Goal: Find specific page/section: Find specific page/section

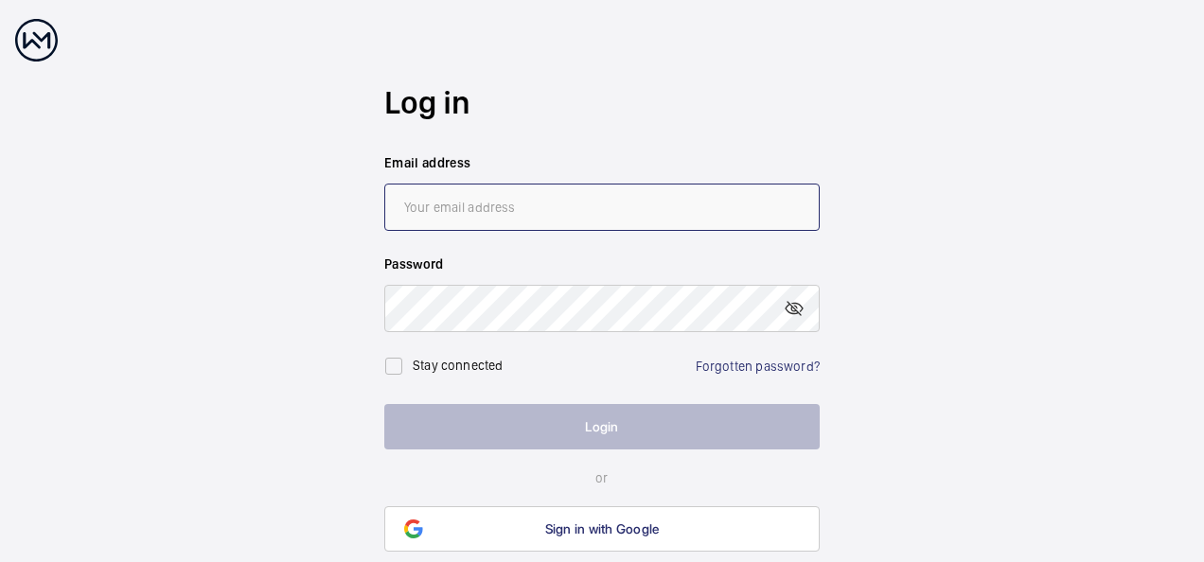
type input "[PERSON_NAME][EMAIL_ADDRESS][PERSON_NAME][DOMAIN_NAME]"
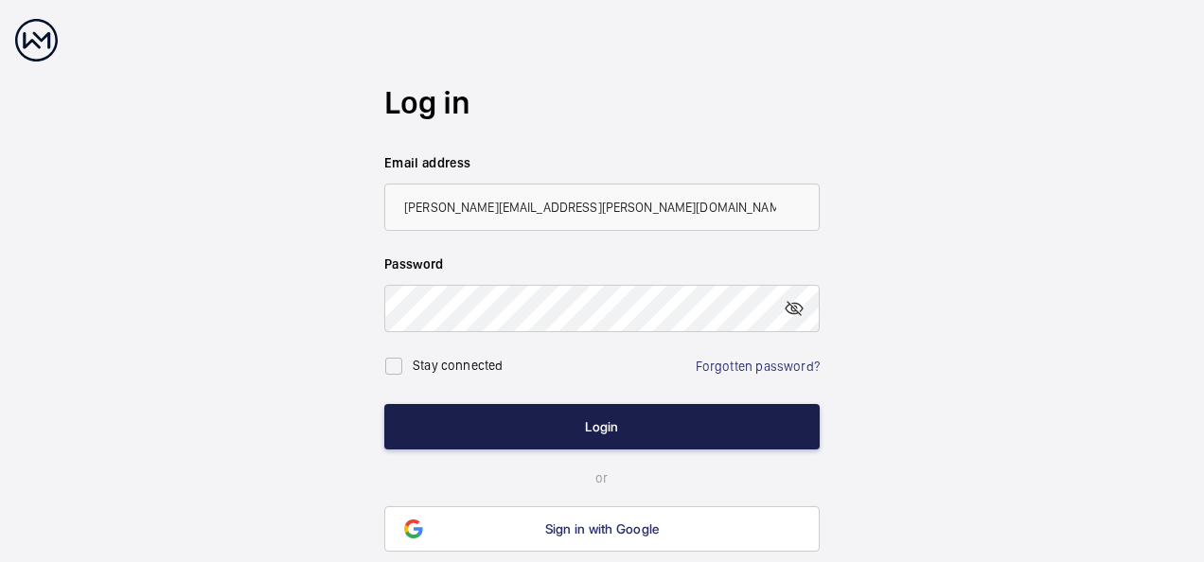
click at [500, 426] on button "Login" at bounding box center [601, 426] width 435 height 45
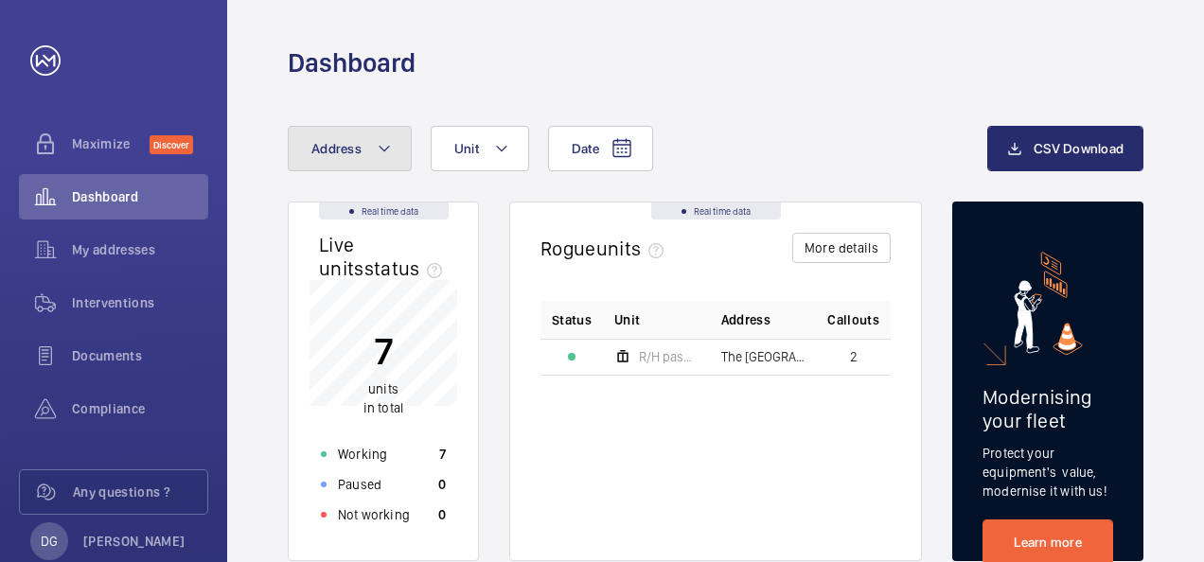
click at [341, 129] on button "Address" at bounding box center [350, 148] width 124 height 45
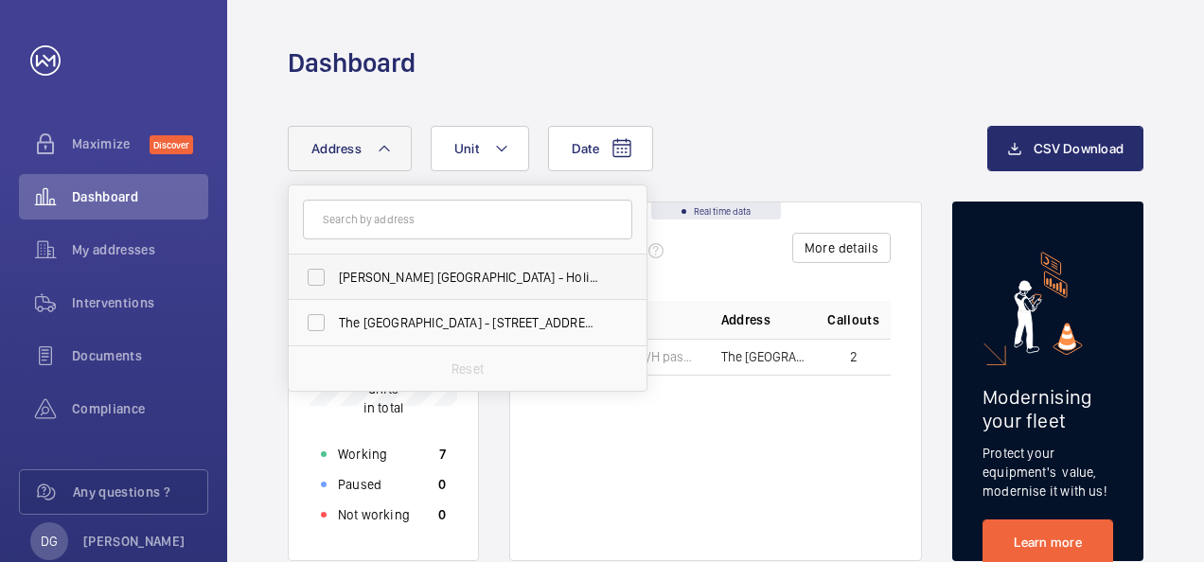
click at [379, 269] on span "[PERSON_NAME] [GEOGRAPHIC_DATA] - Holiday Inn Express [GEOGRAPHIC_DATA], an [GE…" at bounding box center [469, 277] width 260 height 19
click at [335, 269] on input "[PERSON_NAME] [GEOGRAPHIC_DATA] - Holiday Inn Express [GEOGRAPHIC_DATA], an [GE…" at bounding box center [316, 277] width 38 height 38
checkbox input "true"
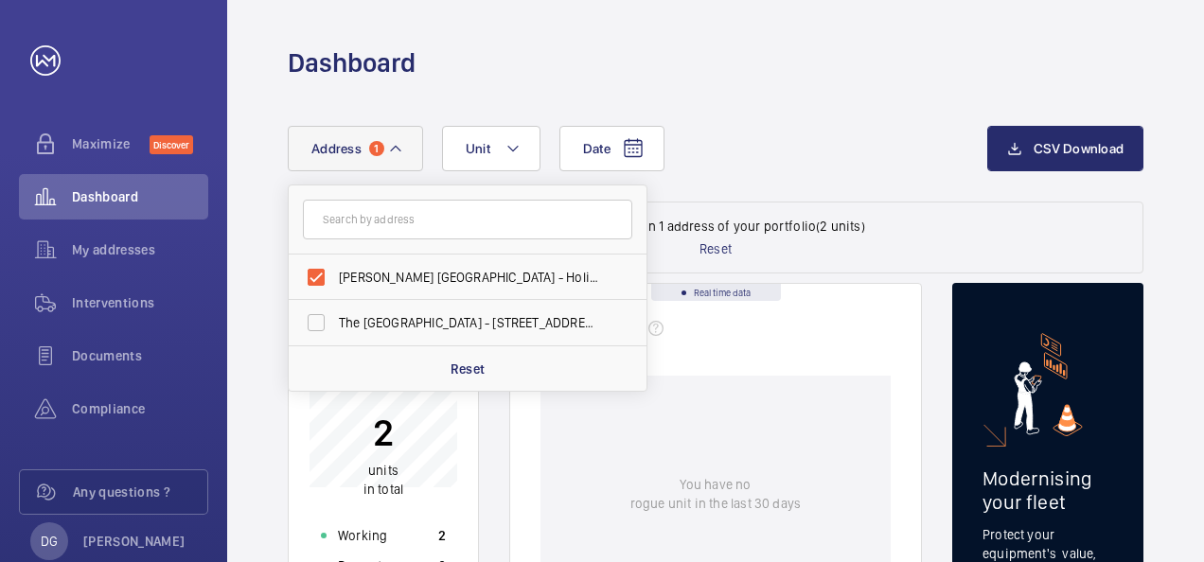
click at [971, 55] on div "Dashboard" at bounding box center [716, 62] width 856 height 35
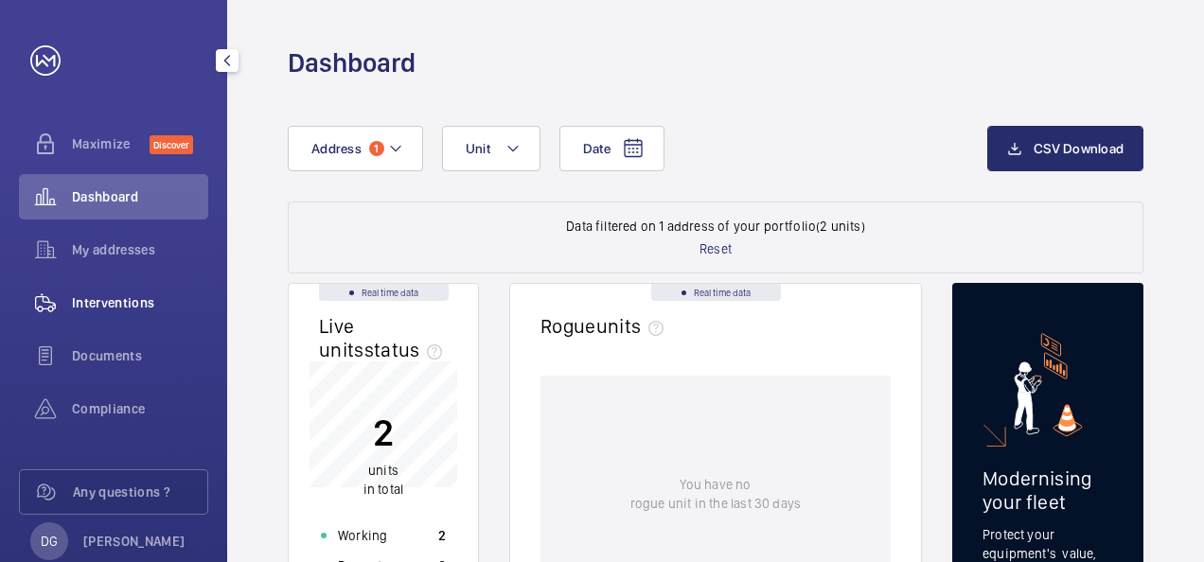
click at [138, 304] on span "Interventions" at bounding box center [140, 302] width 136 height 19
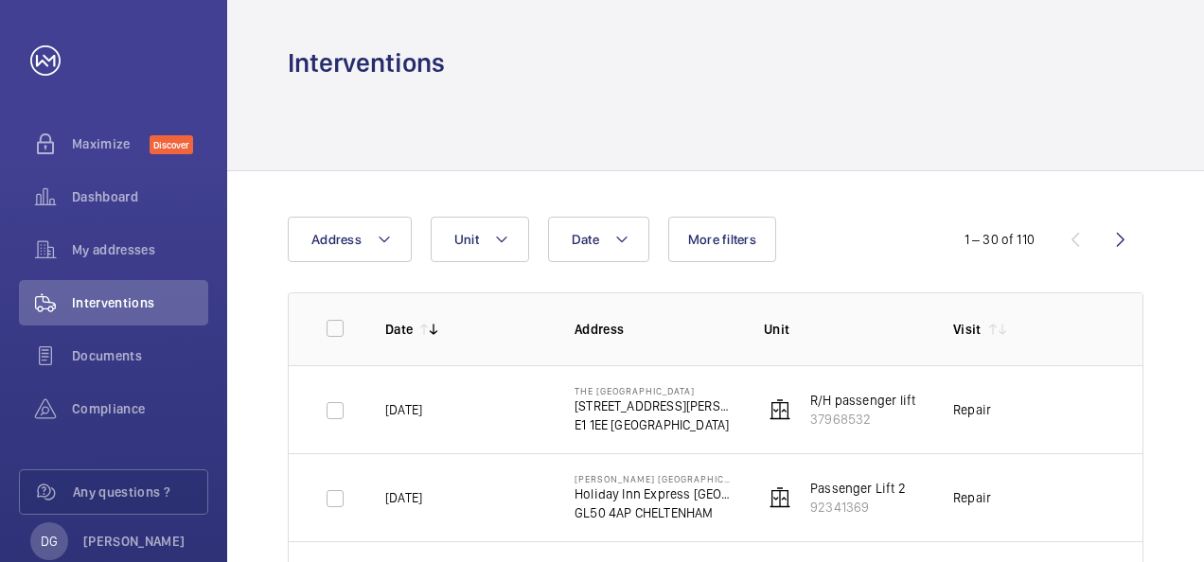
click at [506, 511] on td "[DATE]" at bounding box center [449, 497] width 189 height 88
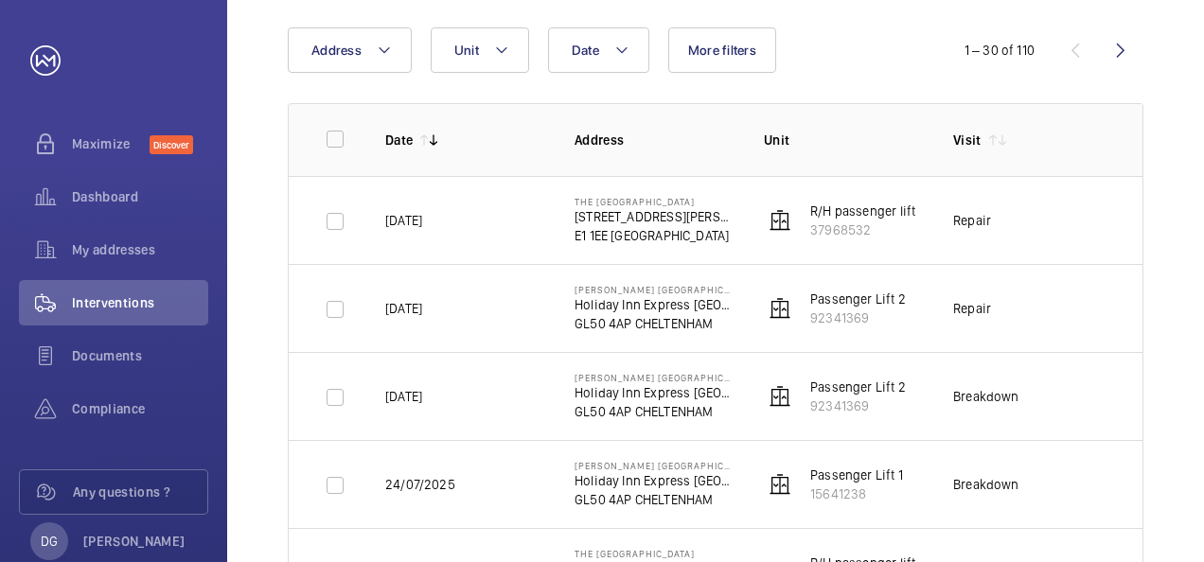
scroll to position [227, 0]
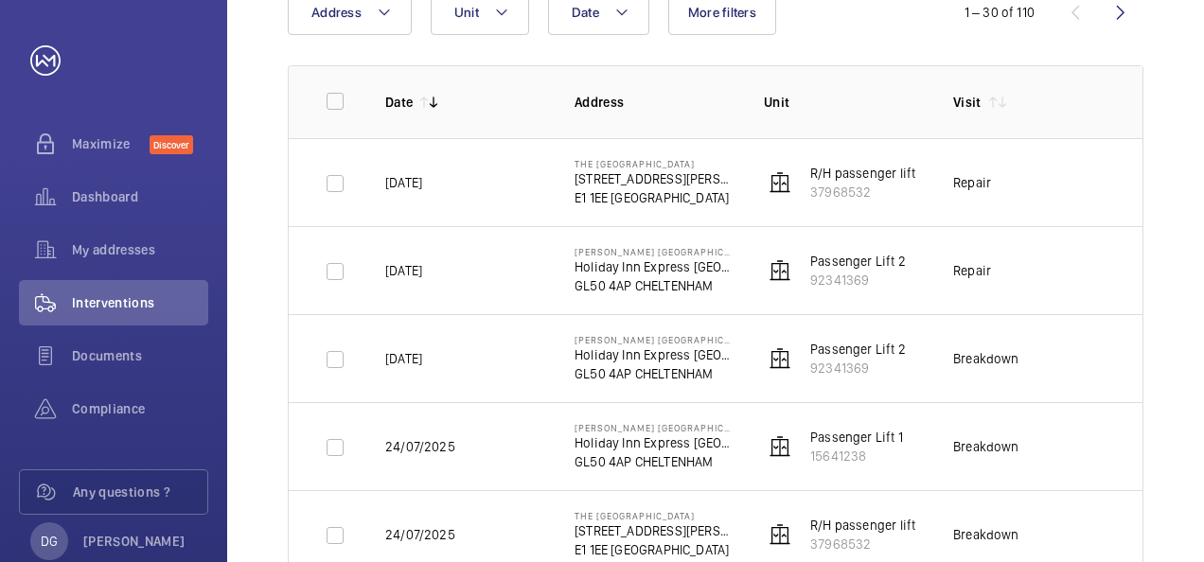
click at [538, 422] on td "24/07/2025" at bounding box center [449, 446] width 189 height 88
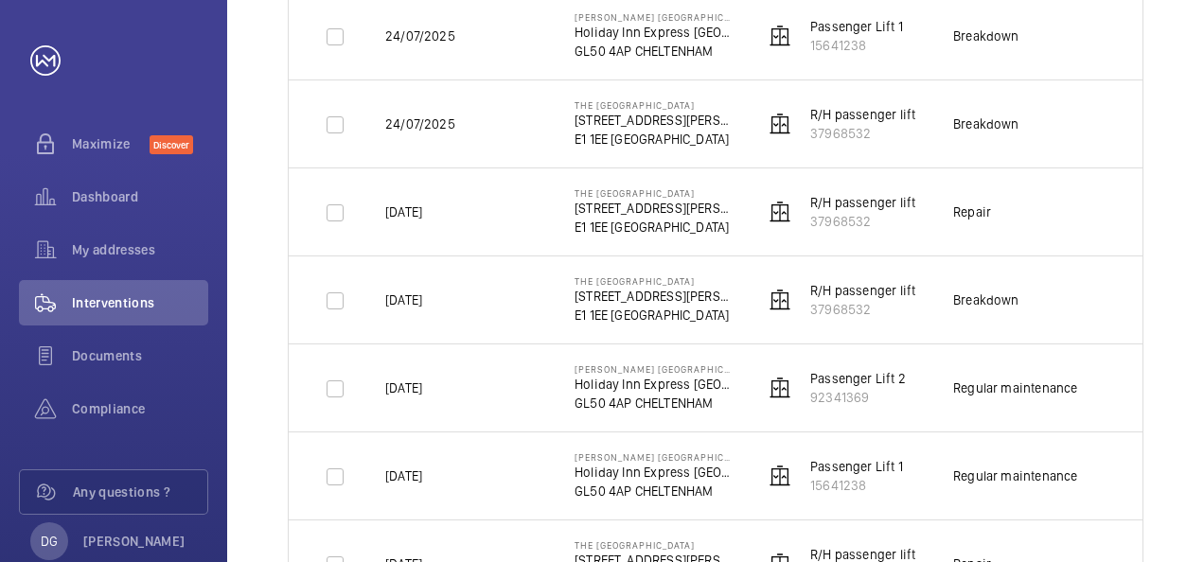
scroll to position [644, 0]
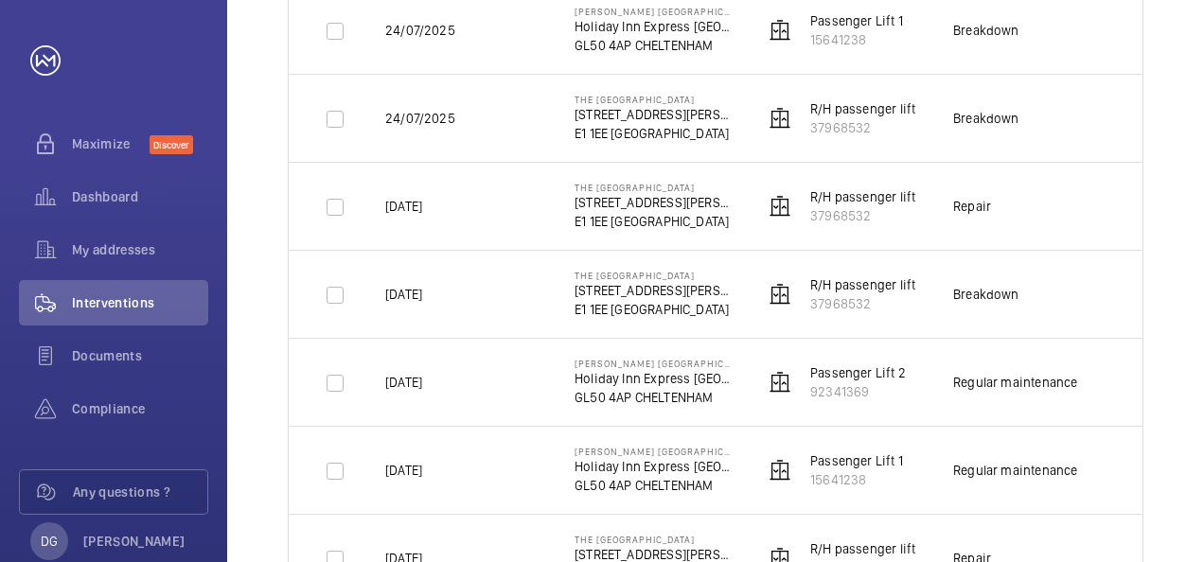
click at [538, 426] on td "[DATE]" at bounding box center [449, 470] width 189 height 88
click at [1098, 237] on td "Repair" at bounding box center [1017, 206] width 189 height 88
click at [330, 465] on input "checkbox" at bounding box center [335, 472] width 38 height 38
checkbox input "true"
click at [339, 380] on input "checkbox" at bounding box center [335, 383] width 38 height 38
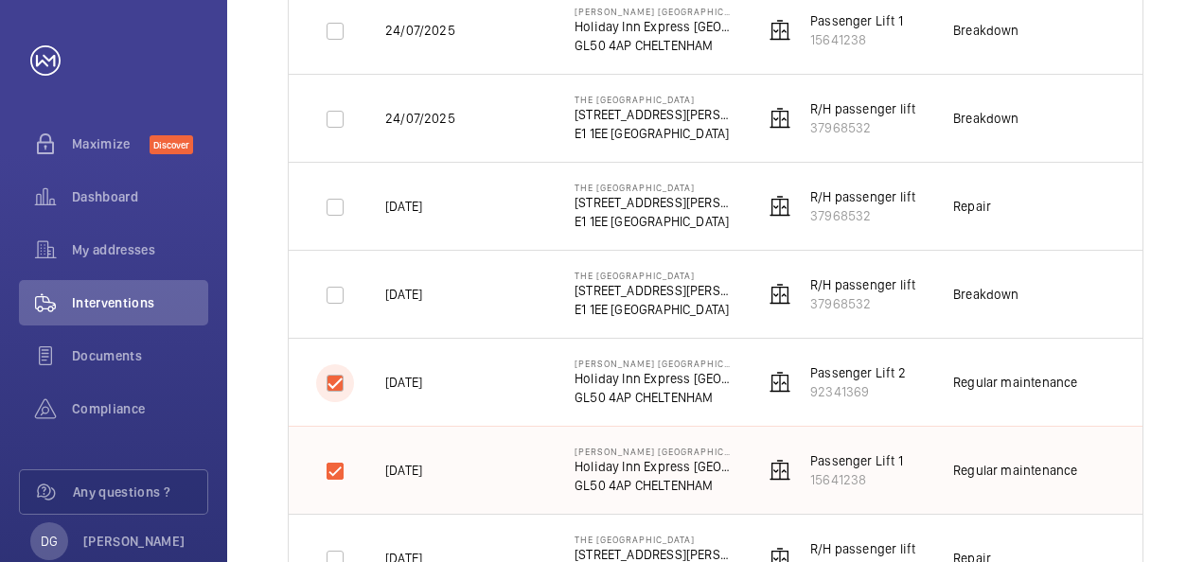
checkbox input "true"
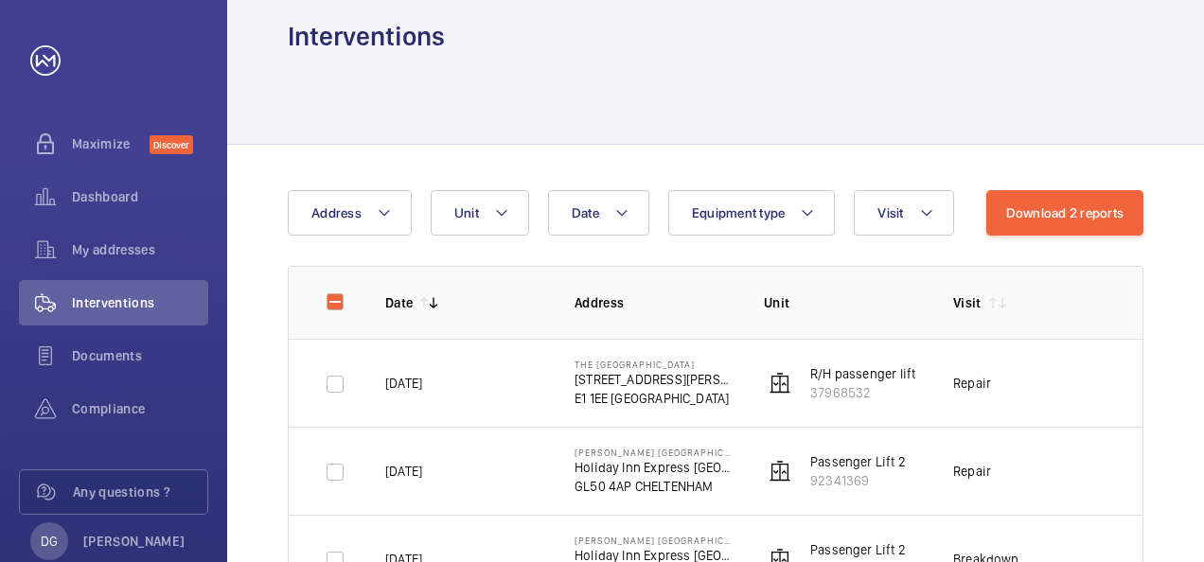
scroll to position [0, 0]
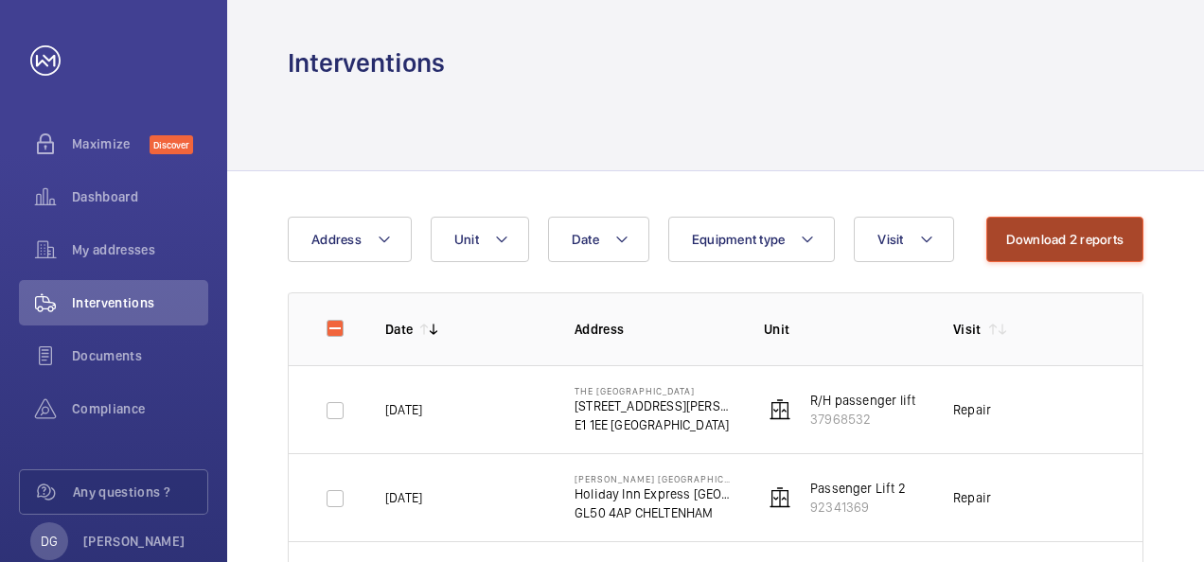
click at [1079, 250] on button "Download 2 reports" at bounding box center [1066, 239] width 158 height 45
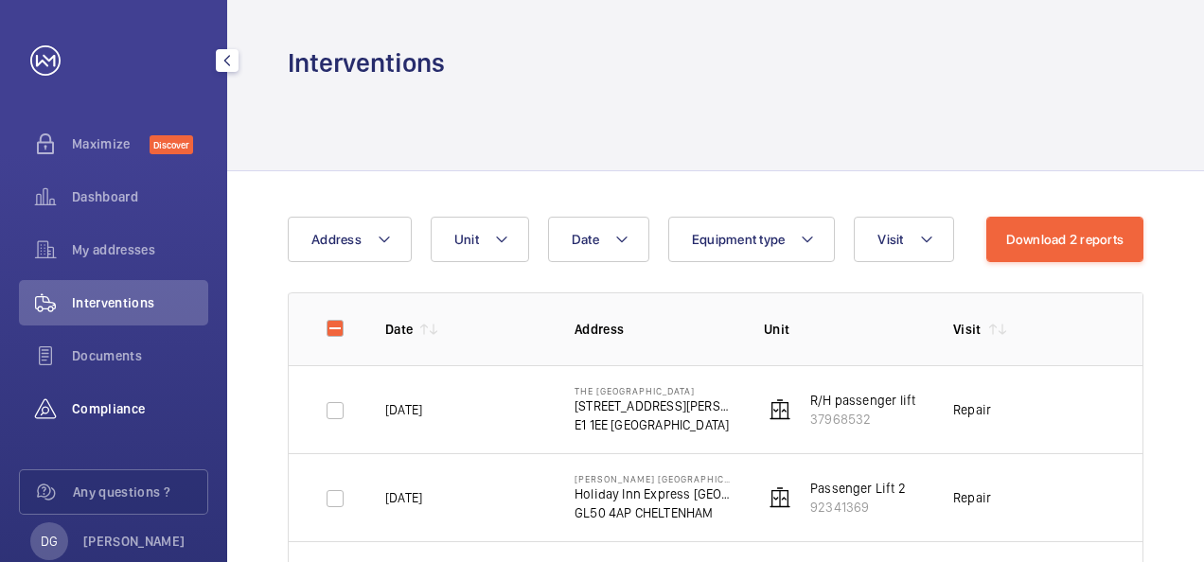
click at [114, 391] on div "Compliance" at bounding box center [113, 408] width 189 height 45
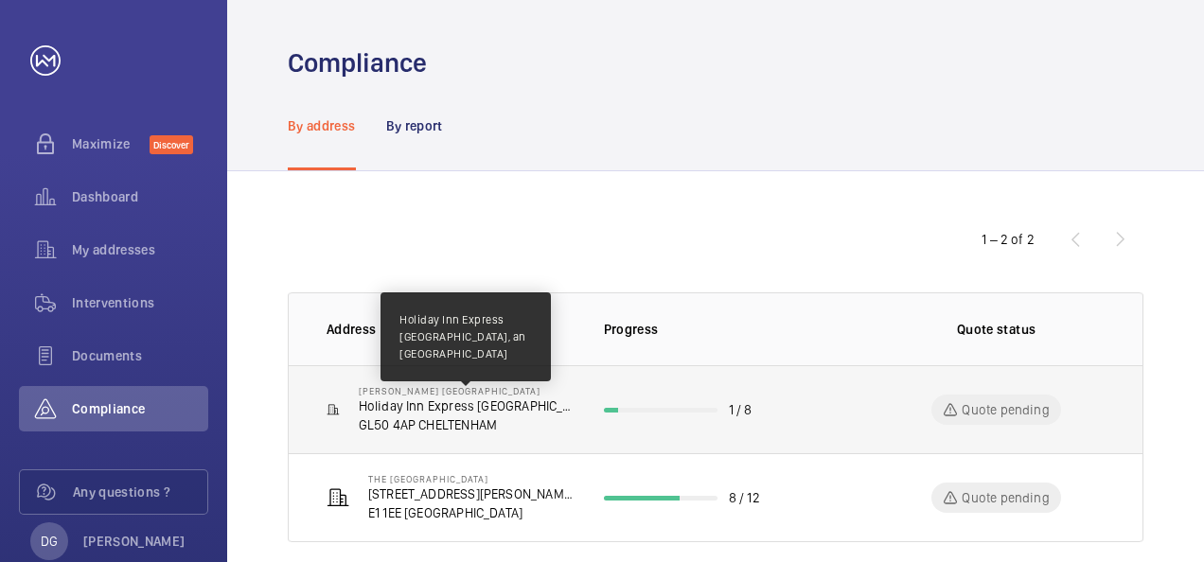
click at [550, 401] on p "Holiday Inn Express [GEOGRAPHIC_DATA], an [GEOGRAPHIC_DATA]" at bounding box center [466, 406] width 215 height 19
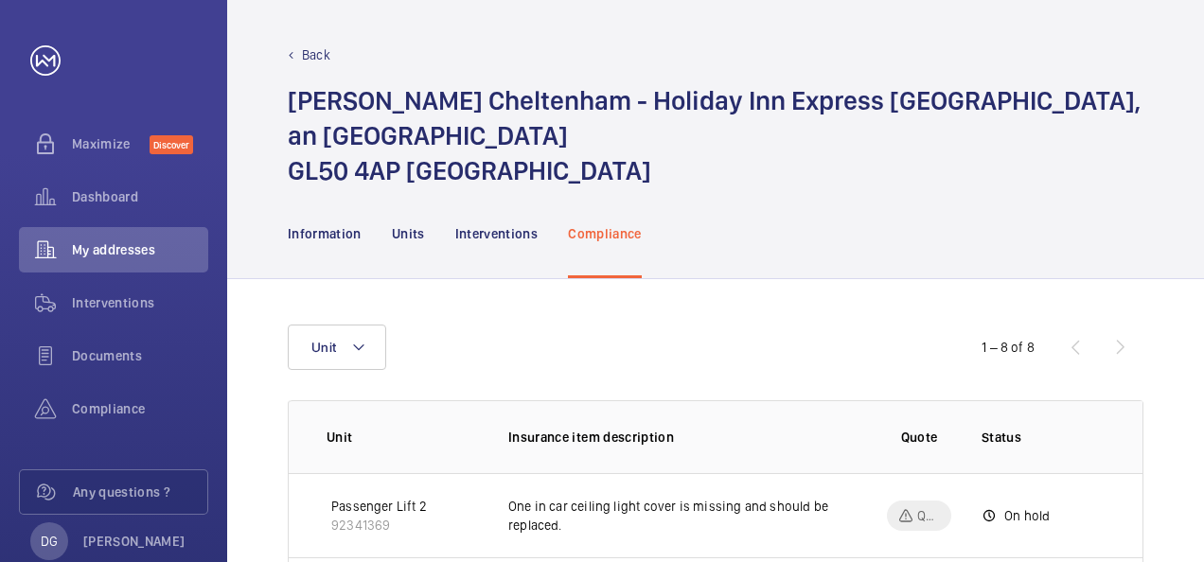
click at [801, 345] on div "Unit" at bounding box center [602, 347] width 629 height 45
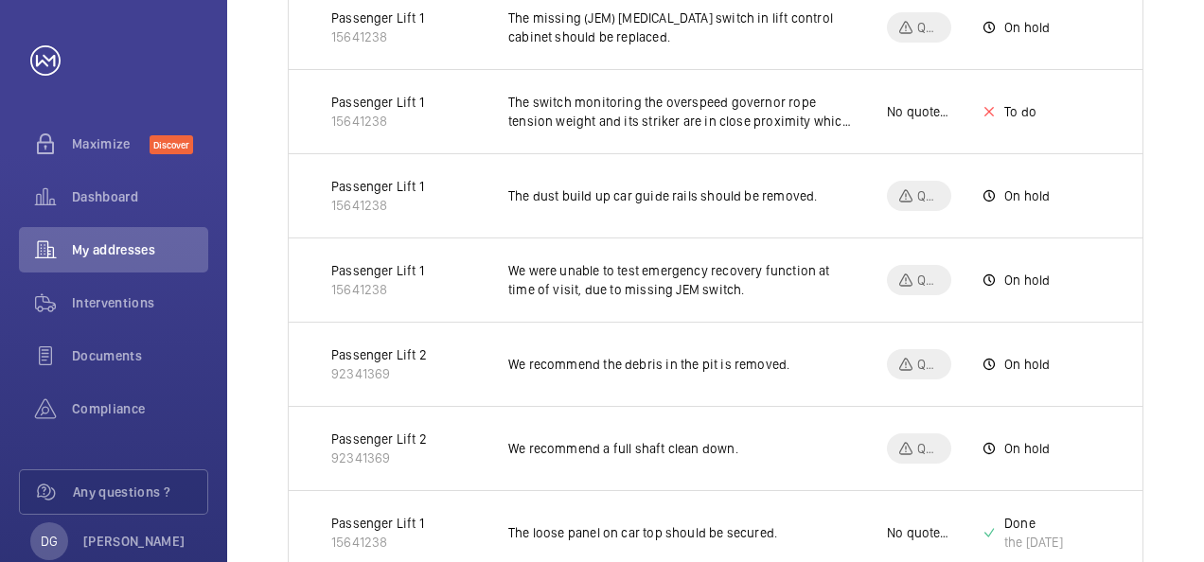
scroll to position [606, 0]
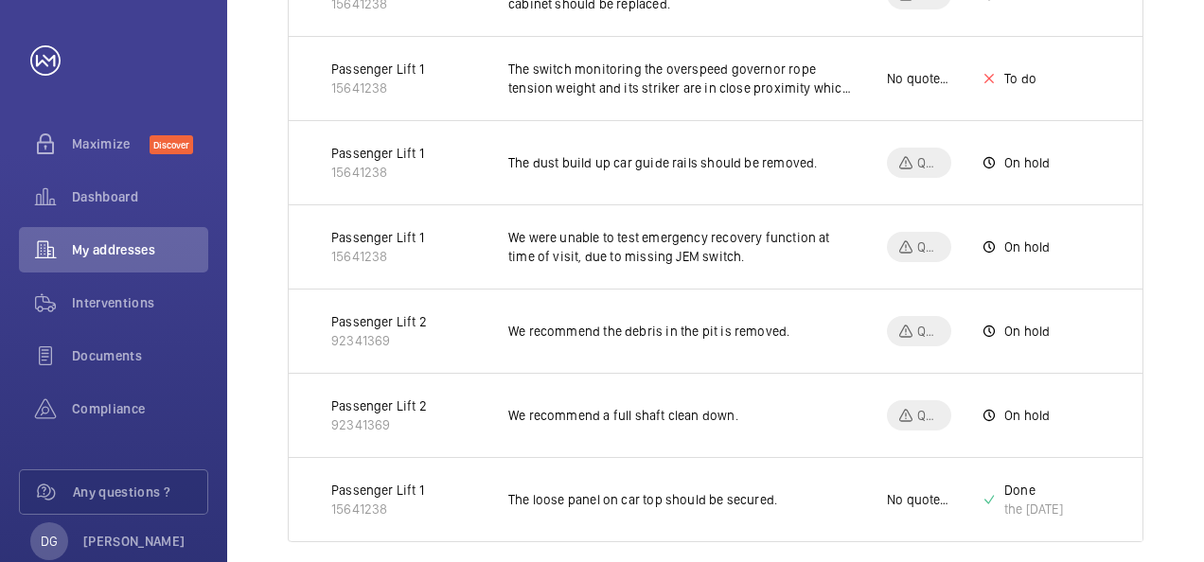
click at [354, 485] on p "Passenger Lift 1" at bounding box center [377, 490] width 93 height 19
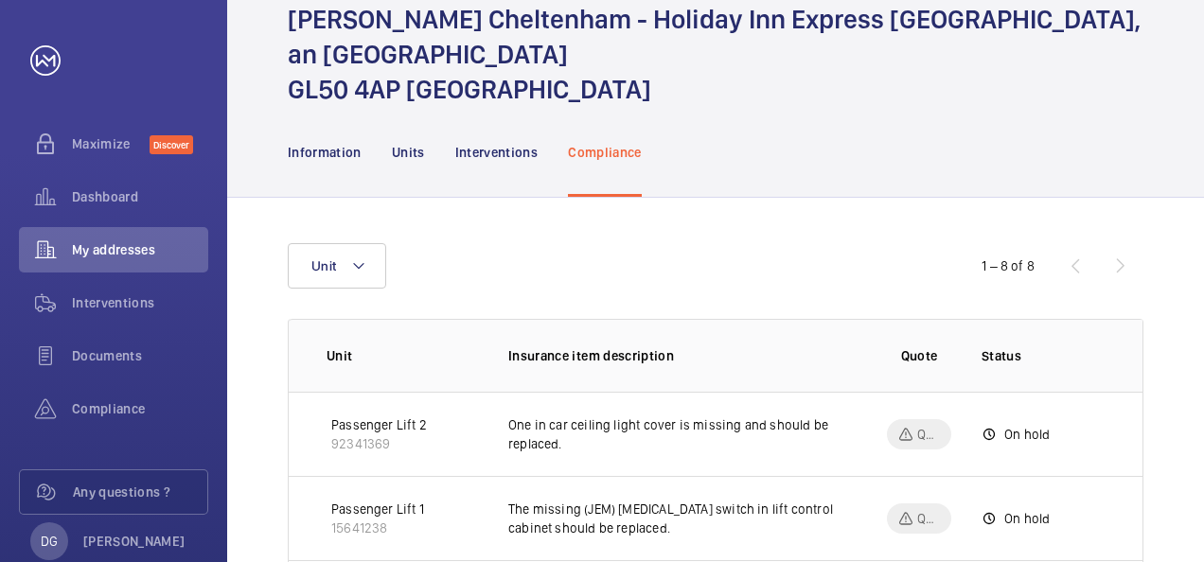
scroll to position [76, 0]
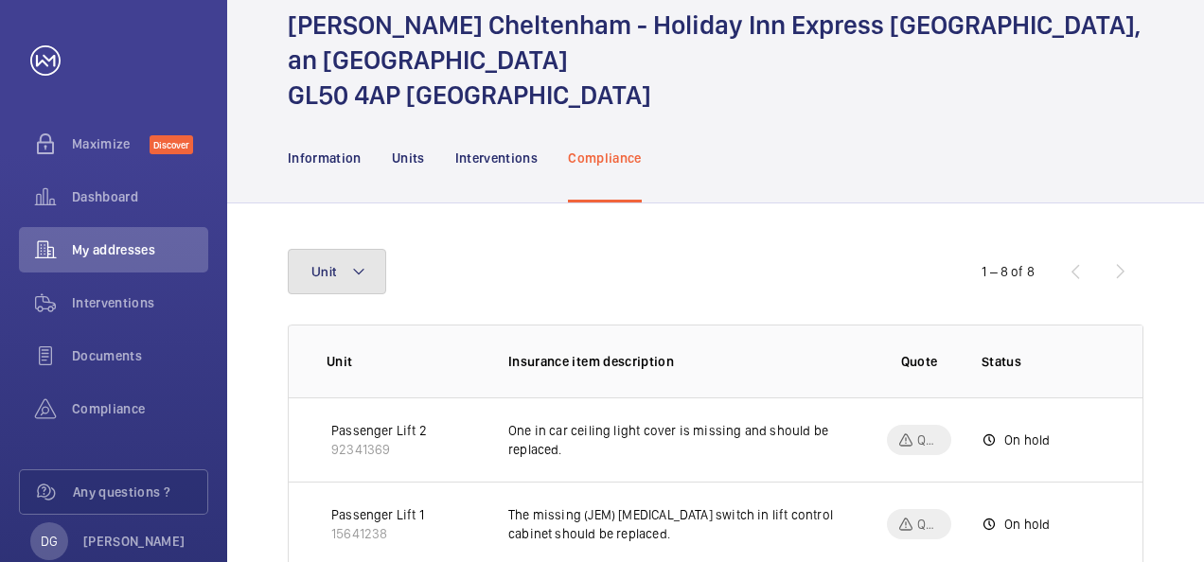
click at [348, 277] on button "Unit" at bounding box center [337, 271] width 98 height 45
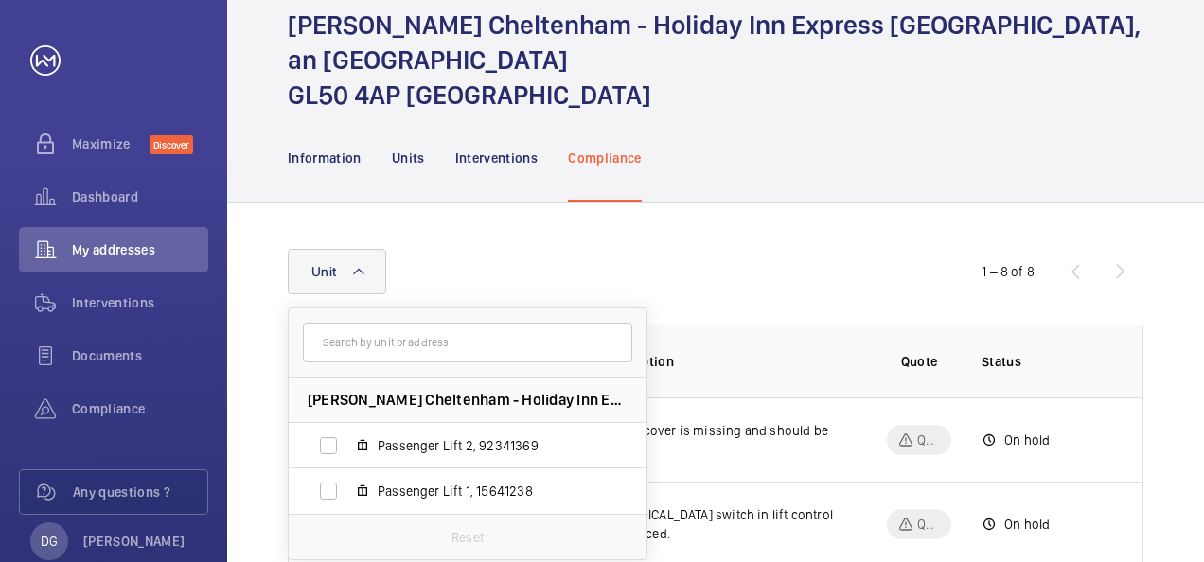
click at [613, 259] on div "Unit [PERSON_NAME] [GEOGRAPHIC_DATA] - Holiday Inn Express [GEOGRAPHIC_DATA], a…" at bounding box center [602, 271] width 629 height 45
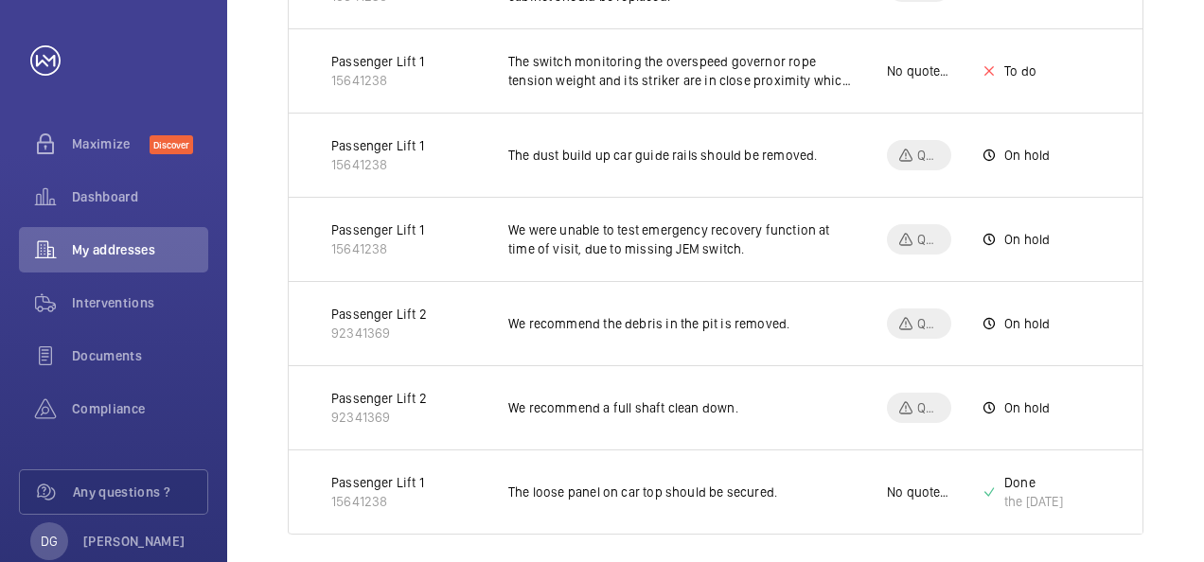
scroll to position [629, 0]
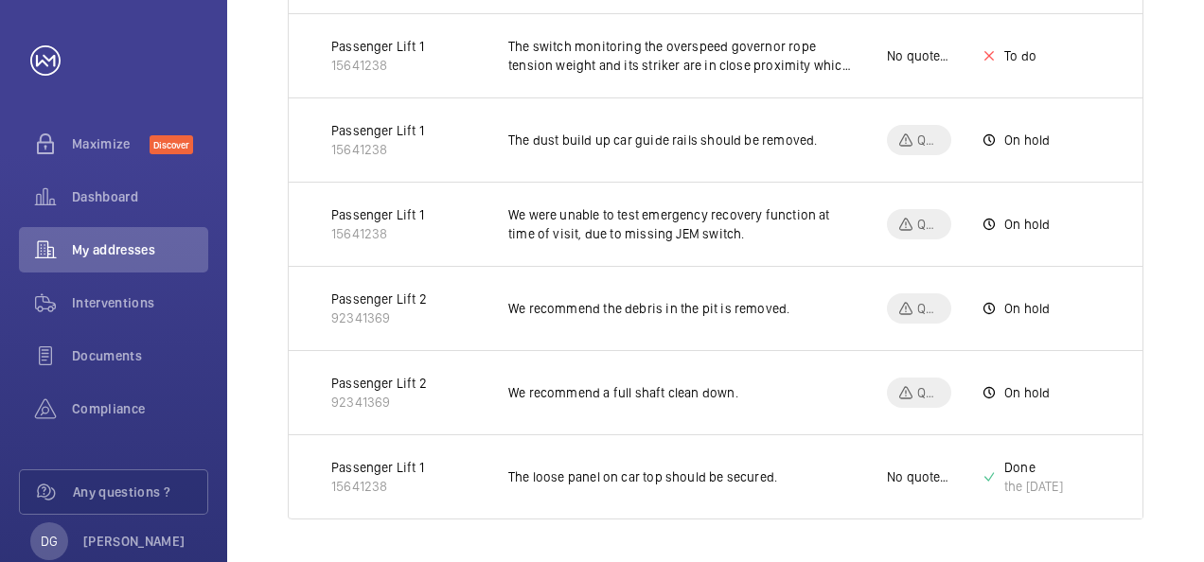
click at [358, 479] on p "15641238" at bounding box center [377, 486] width 93 height 19
drag, startPoint x: 400, startPoint y: 487, endPoint x: 295, endPoint y: 453, distance: 109.3
click at [295, 453] on td "Passenger Lift 1 15641238" at bounding box center [383, 477] width 189 height 85
drag, startPoint x: 295, startPoint y: 453, endPoint x: 475, endPoint y: 451, distance: 179.9
click at [475, 451] on td "Passenger Lift 1 15641238" at bounding box center [383, 477] width 189 height 85
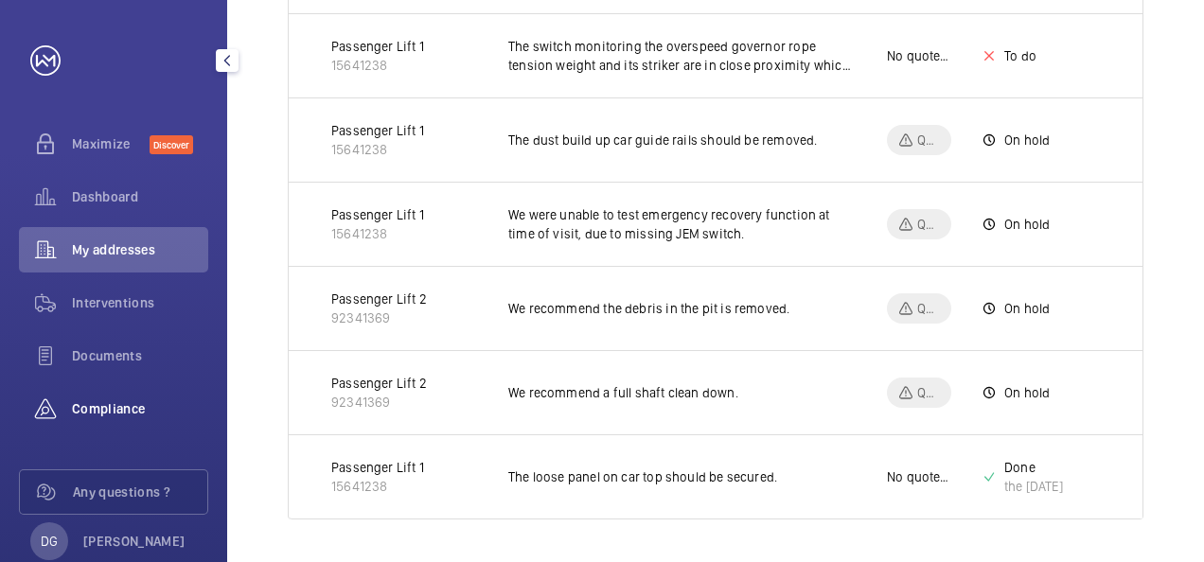
click at [120, 411] on span "Compliance" at bounding box center [140, 409] width 136 height 19
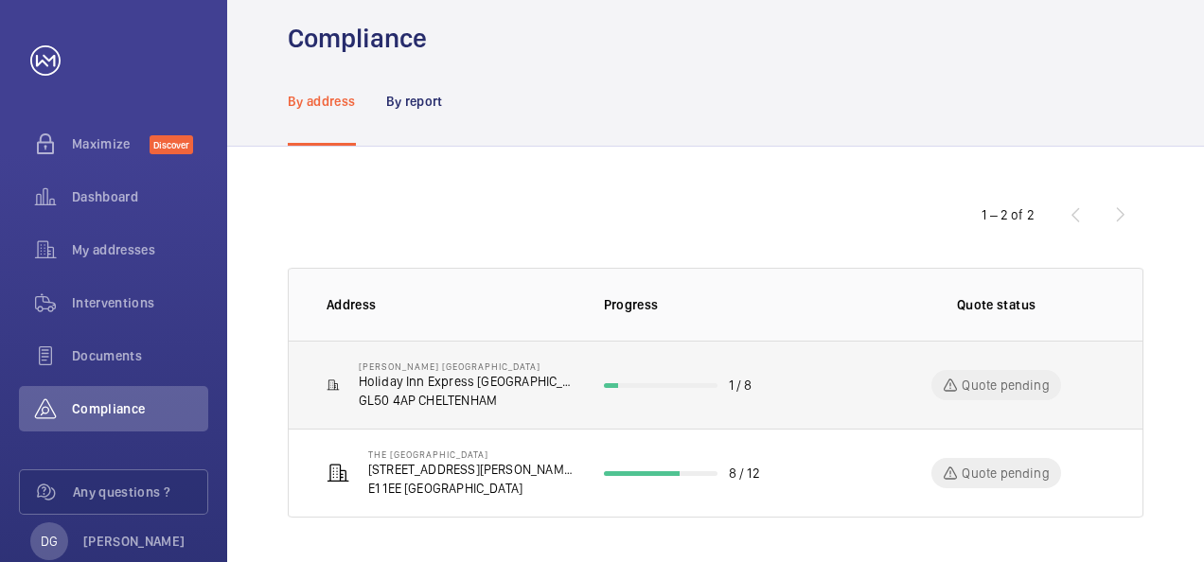
scroll to position [25, 0]
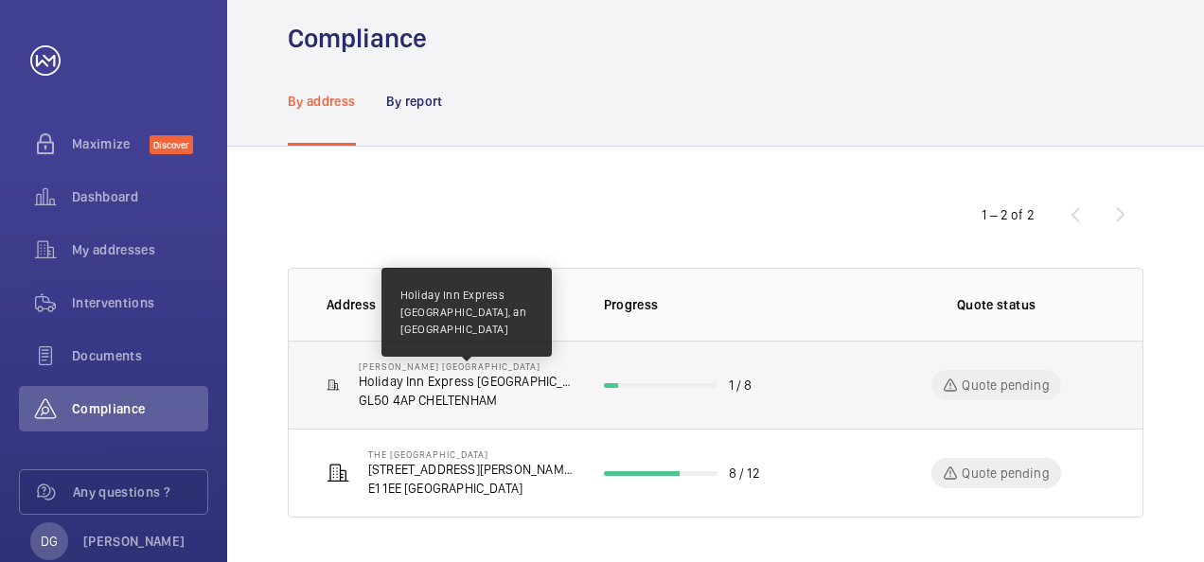
click at [562, 384] on p "Holiday Inn Express [GEOGRAPHIC_DATA], an [GEOGRAPHIC_DATA]" at bounding box center [466, 381] width 215 height 19
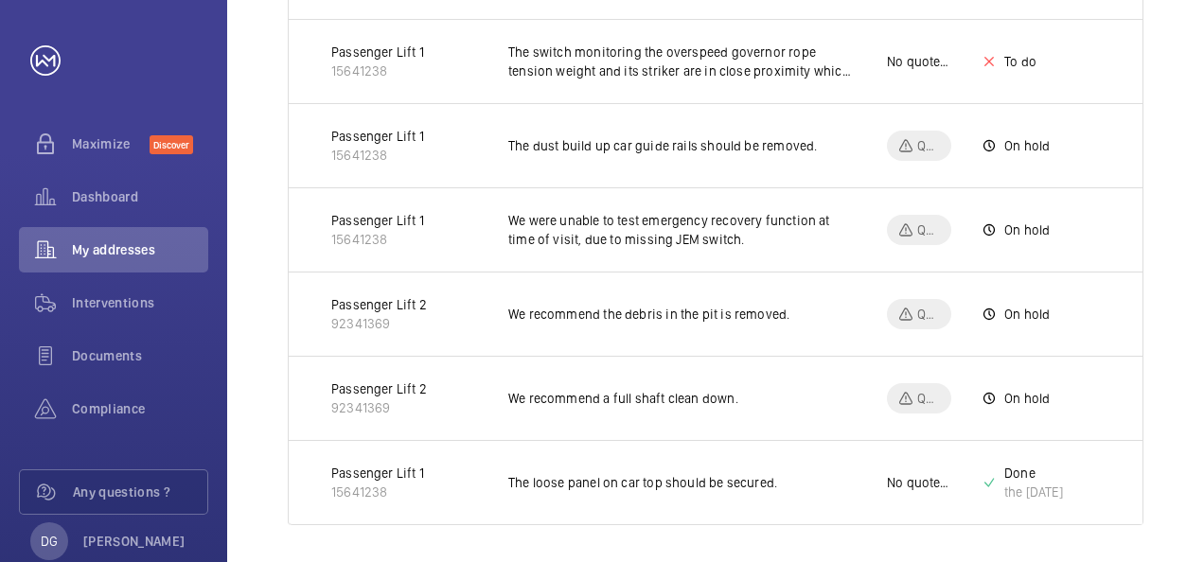
scroll to position [629, 0]
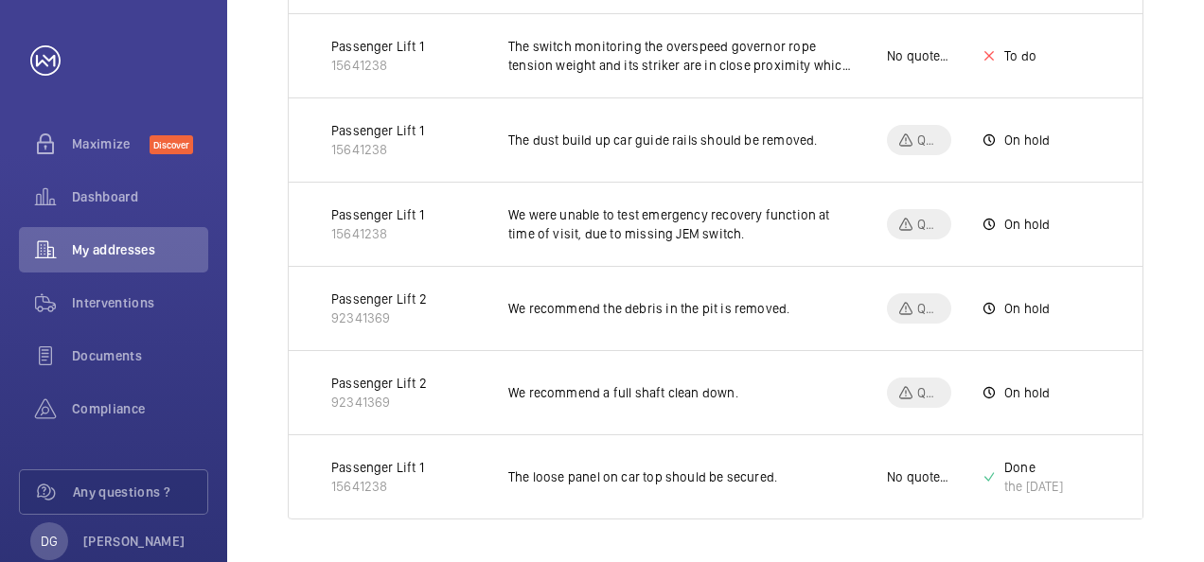
click at [355, 460] on p "Passenger Lift 1" at bounding box center [377, 467] width 93 height 19
click at [116, 303] on span "Interventions" at bounding box center [140, 302] width 136 height 19
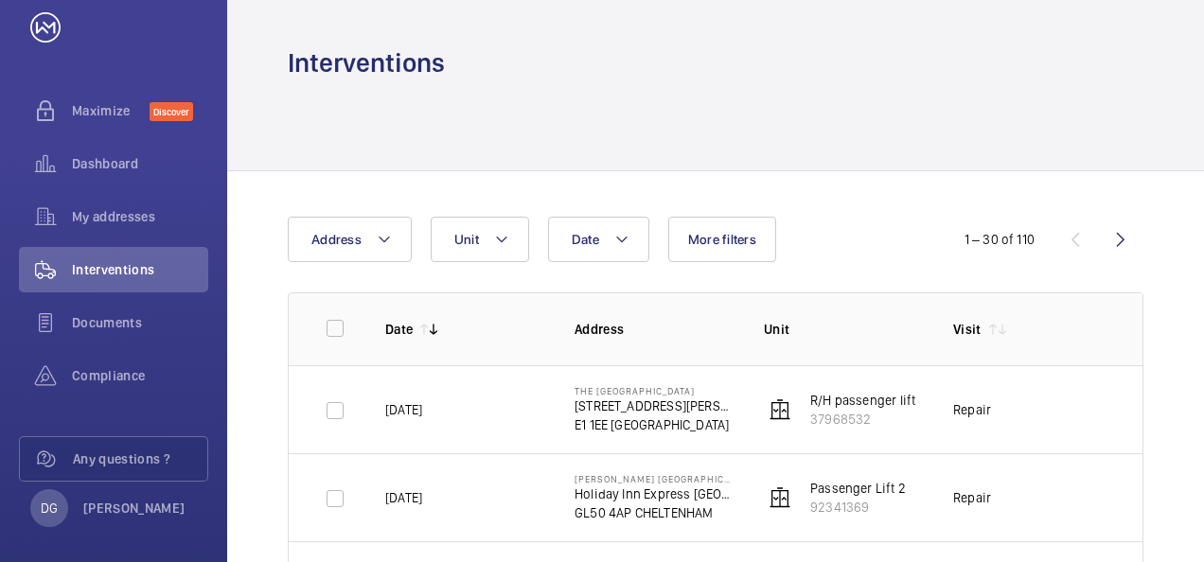
scroll to position [38, 0]
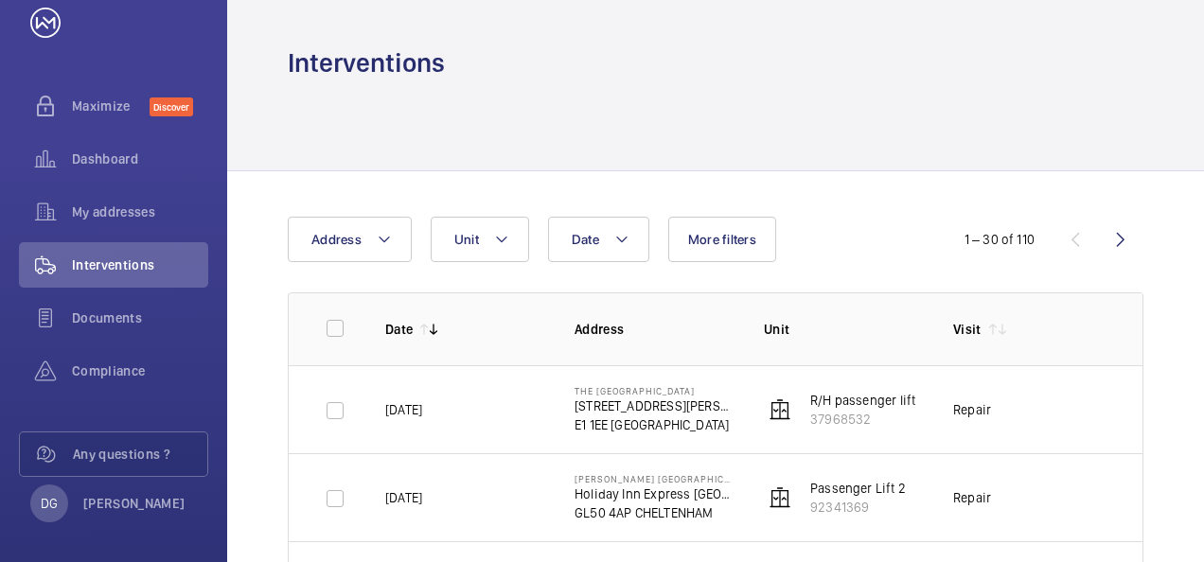
click at [482, 354] on th "Date" at bounding box center [449, 329] width 189 height 73
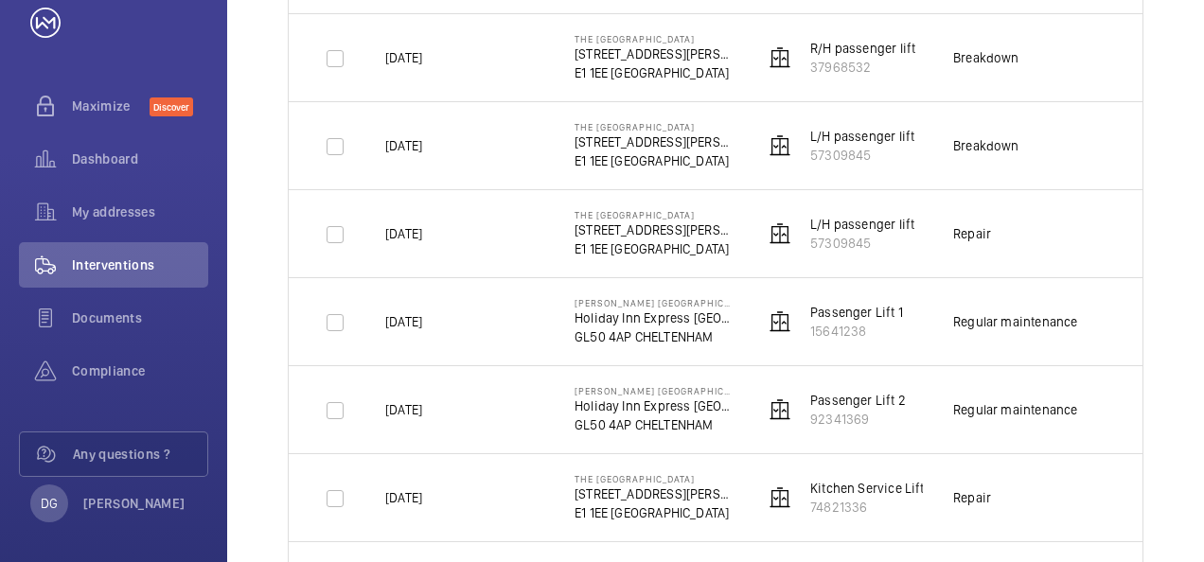
scroll to position [1591, 0]
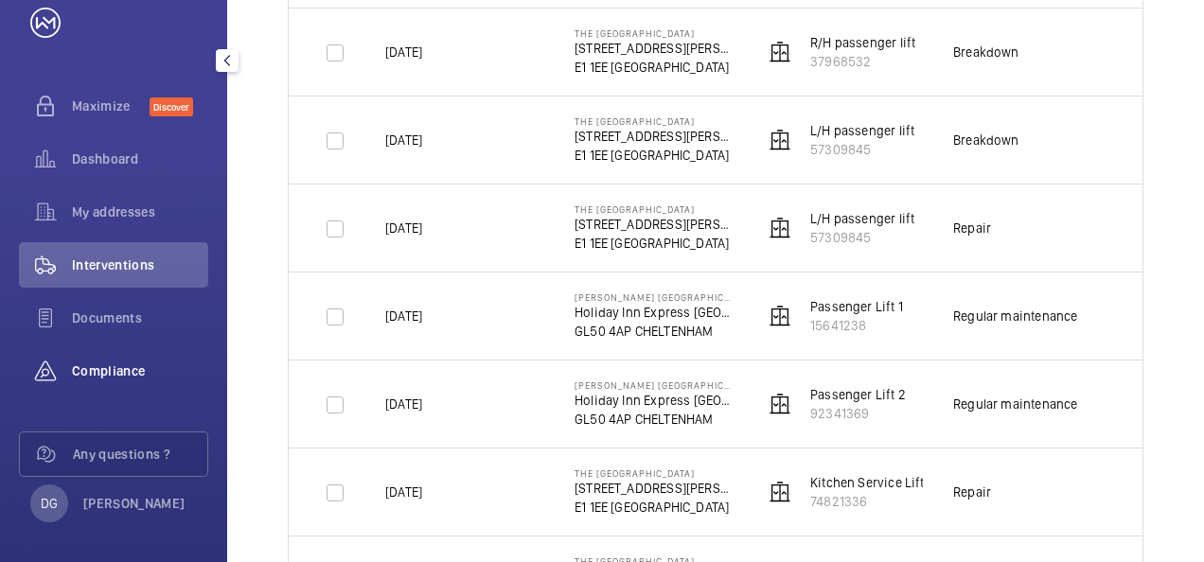
click at [81, 373] on span "Compliance" at bounding box center [140, 371] width 136 height 19
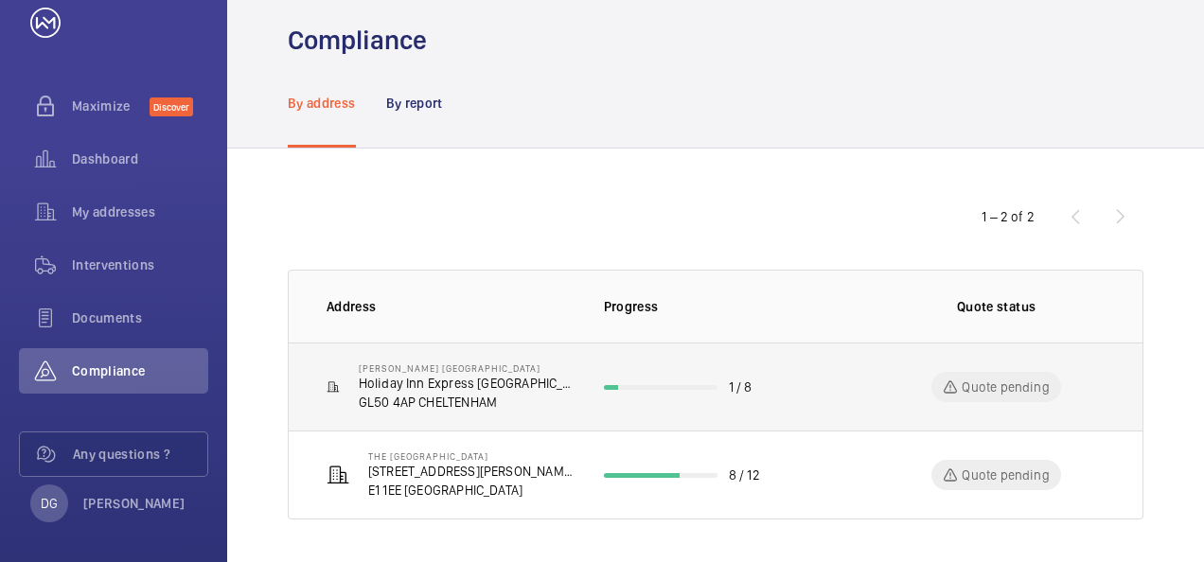
click at [407, 371] on p "[PERSON_NAME] [GEOGRAPHIC_DATA]" at bounding box center [466, 368] width 215 height 11
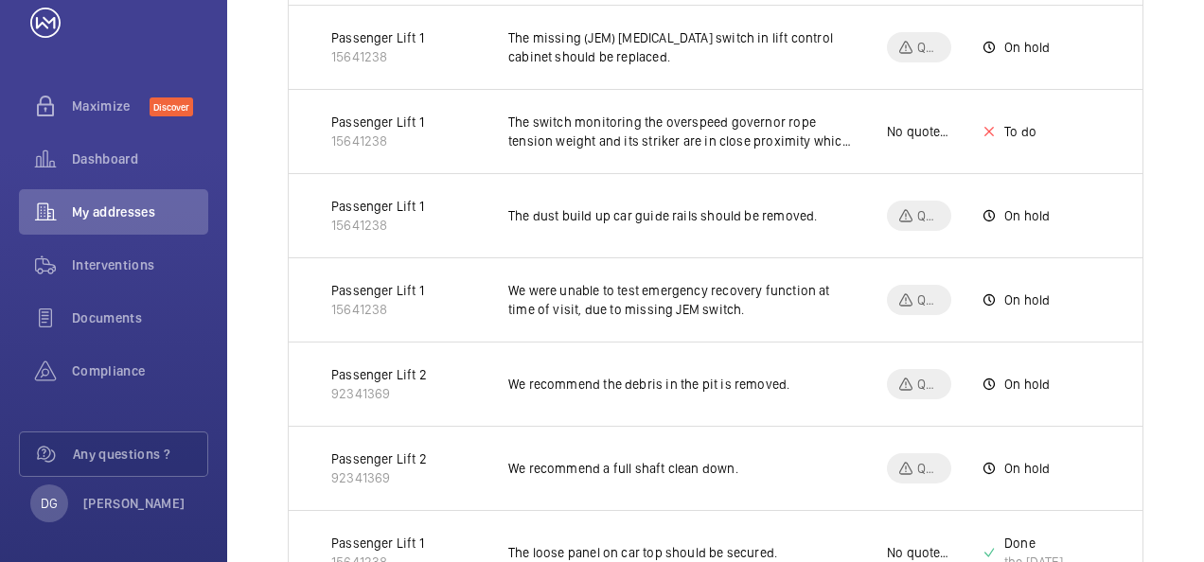
scroll to position [629, 0]
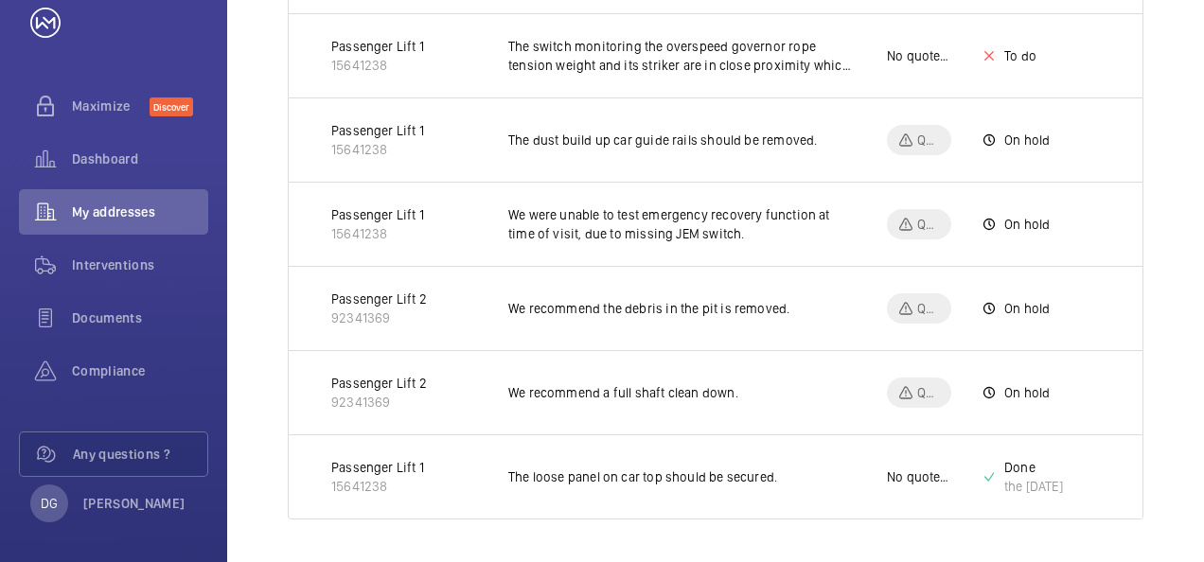
click at [858, 284] on td "Quote pending" at bounding box center [904, 308] width 95 height 84
drag, startPoint x: 896, startPoint y: 471, endPoint x: 983, endPoint y: 510, distance: 95.7
click at [0, 0] on tr "Passenger Lift 1 15641238 The loose panel on car top should be secured. No quot…" at bounding box center [0, 0] width 0 height 0
drag, startPoint x: 380, startPoint y: 459, endPoint x: 386, endPoint y: 487, distance: 28.2
click at [386, 487] on p "15641238" at bounding box center [377, 486] width 93 height 19
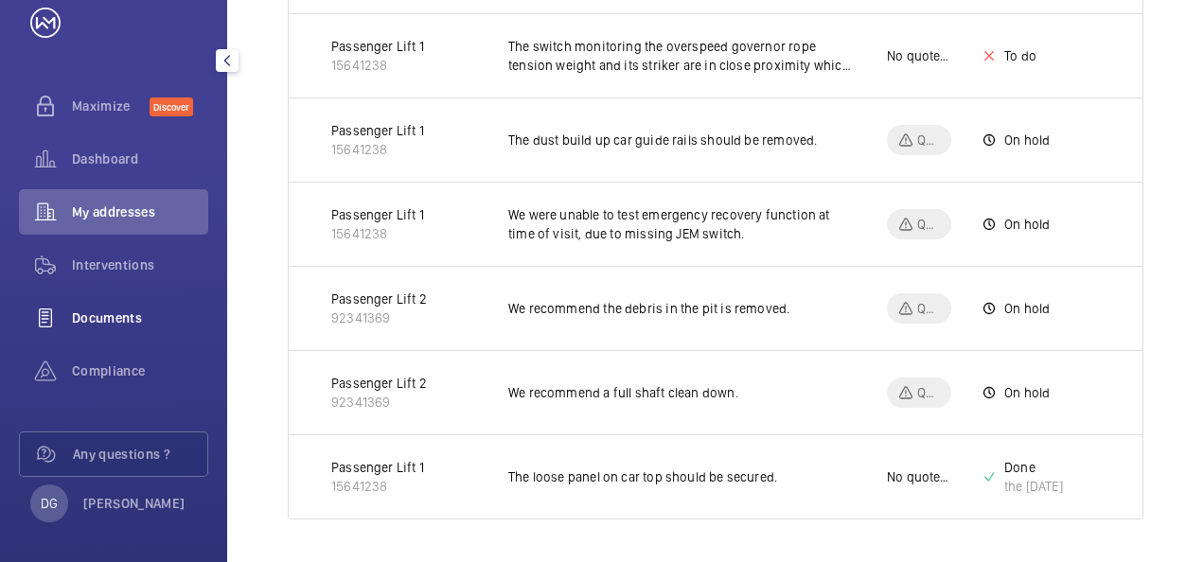
click at [133, 307] on div "Documents" at bounding box center [113, 317] width 189 height 45
